Goal: Check status: Check status

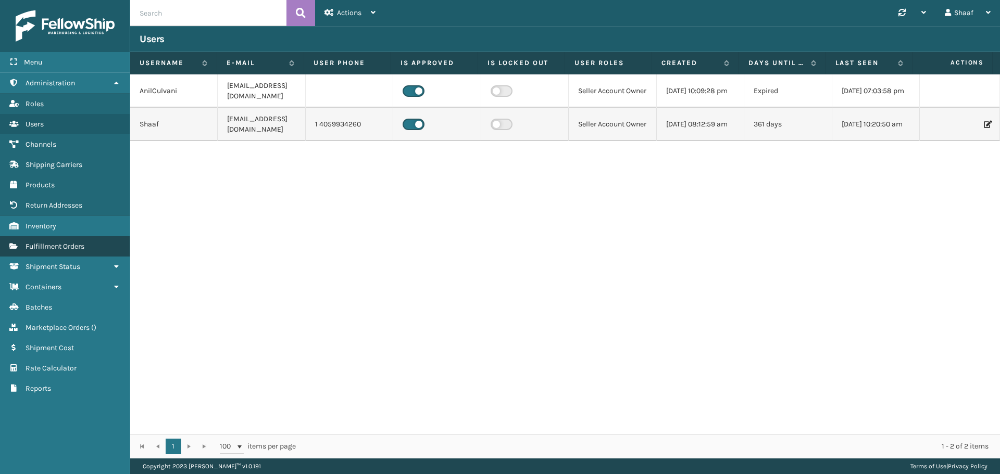
click at [49, 249] on span "Fulfillment Orders" at bounding box center [55, 246] width 59 height 9
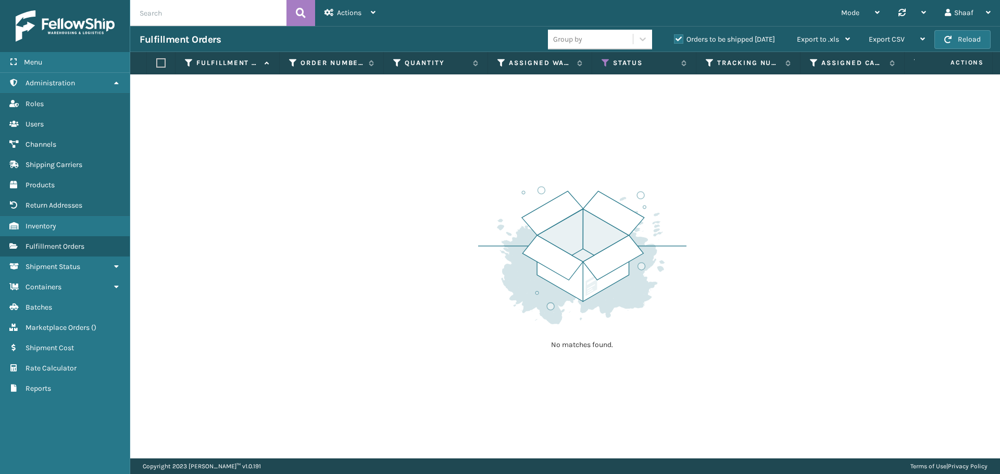
click at [676, 38] on label "Orders to be shipped [DATE]" at bounding box center [724, 39] width 101 height 9
click at [674, 38] on input "Orders to be shipped [DATE]" at bounding box center [674, 36] width 1 height 7
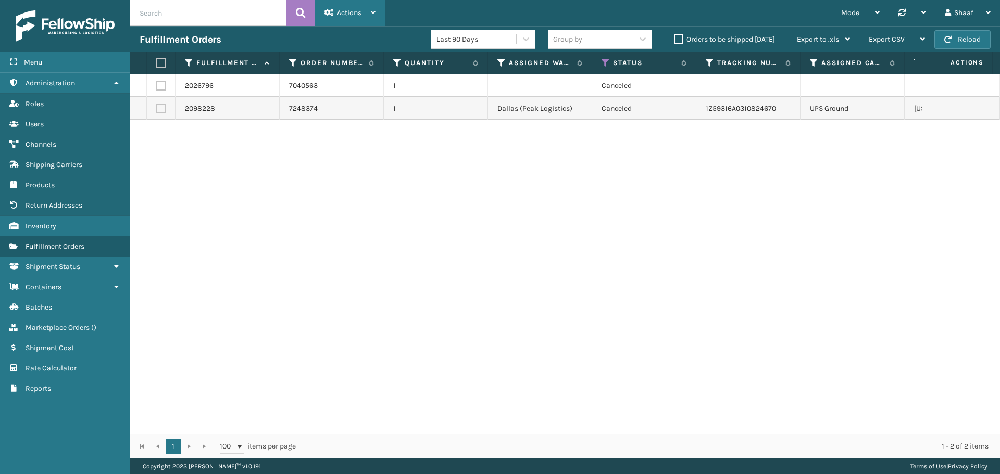
click at [343, 16] on span "Actions" at bounding box center [349, 12] width 24 height 9
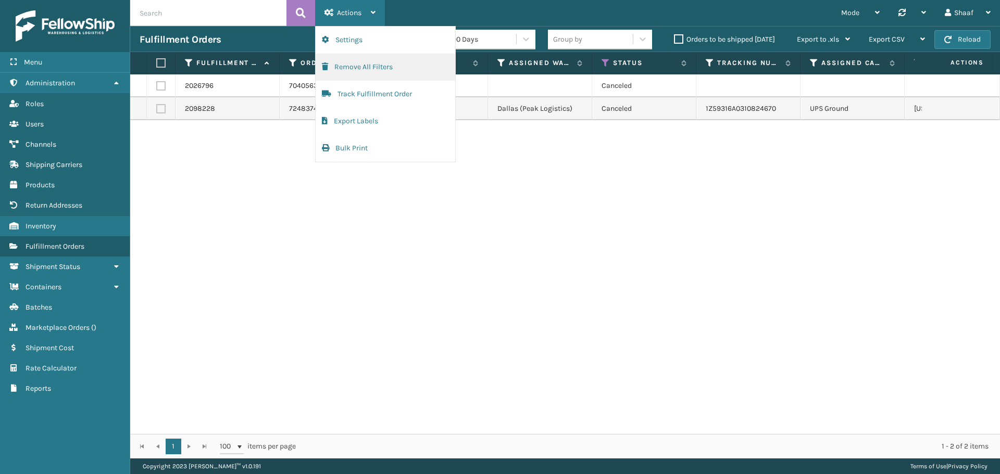
click at [349, 71] on button "Remove All Filters" at bounding box center [386, 67] width 140 height 27
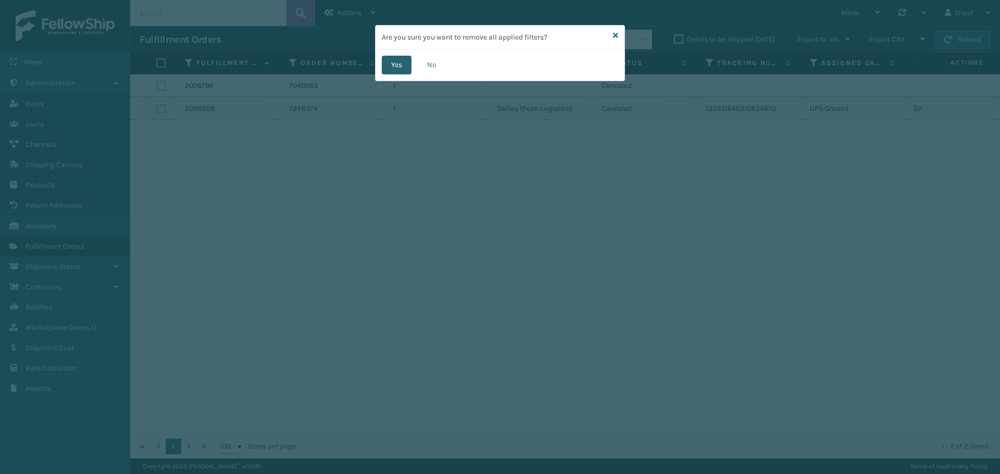
click at [394, 65] on button "Yes" at bounding box center [397, 65] width 30 height 19
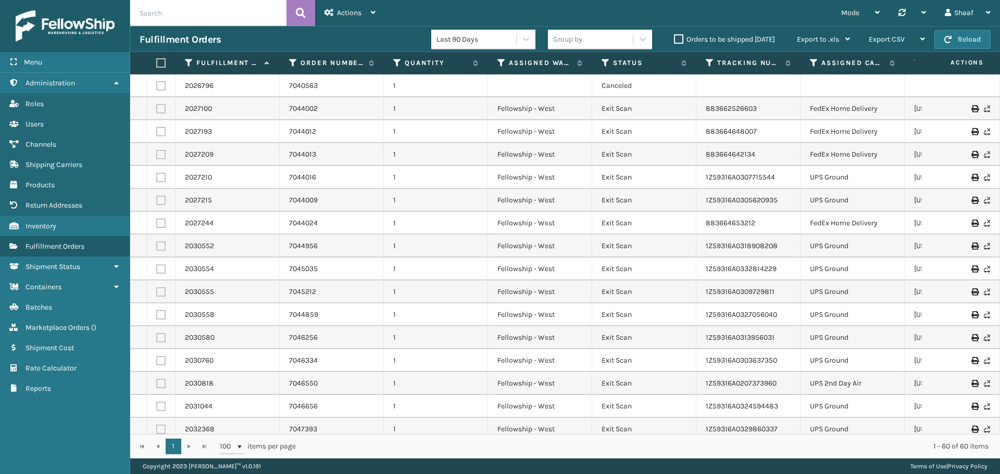
click at [205, 12] on input "text" at bounding box center [208, 13] width 156 height 26
paste input "1Z59316A0328086499"
click at [305, 14] on icon at bounding box center [301, 13] width 10 height 16
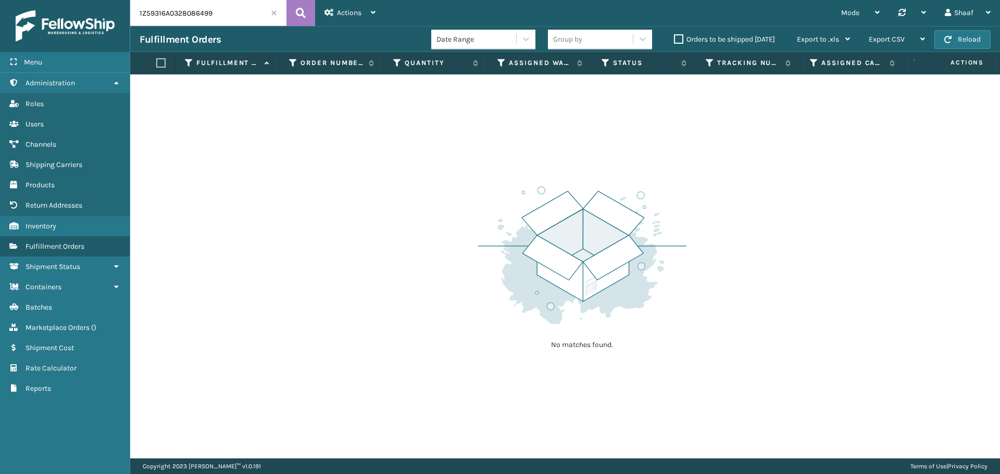
click at [194, 11] on input "1Z59316A0328086499" at bounding box center [208, 13] width 156 height 26
paste input "1013398"
click at [293, 12] on button at bounding box center [300, 13] width 29 height 26
click at [190, 15] on input "1Z59316A0310133989" at bounding box center [208, 13] width 156 height 26
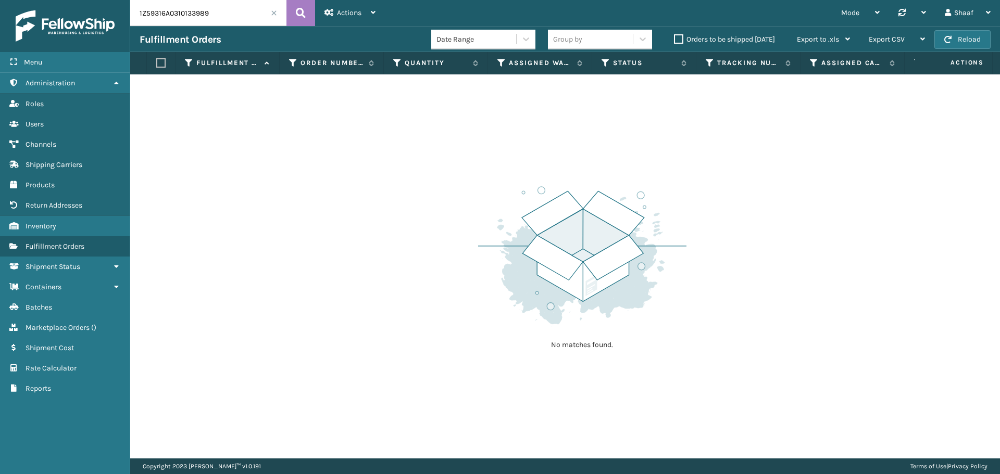
click at [190, 15] on input "1Z59316A0310133989" at bounding box center [208, 13] width 156 height 26
paste input "33622701"
click at [302, 7] on icon at bounding box center [301, 13] width 10 height 16
click at [191, 16] on input "1Z59316A0333622701" at bounding box center [208, 13] width 156 height 26
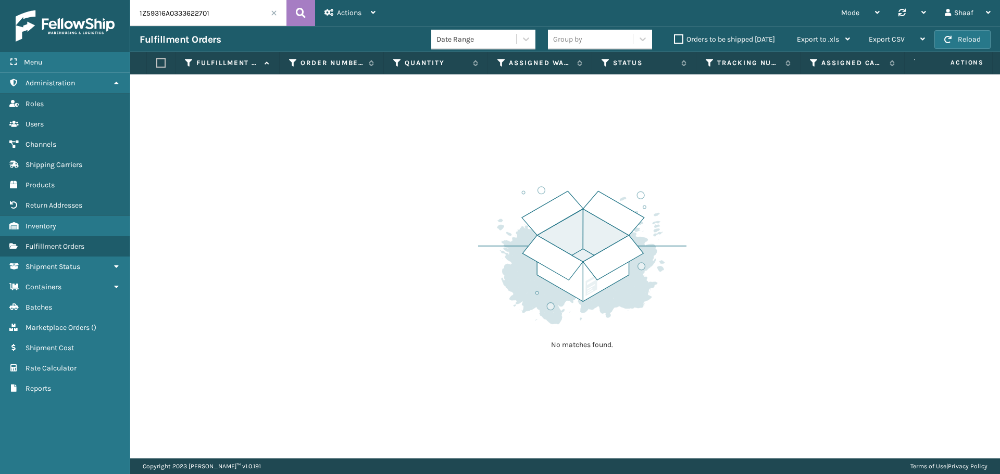
paste input "03533597"
type input "1Z59316A0303533597"
click at [297, 17] on icon at bounding box center [301, 13] width 10 height 16
